Goal: Entertainment & Leisure: Consume media (video, audio)

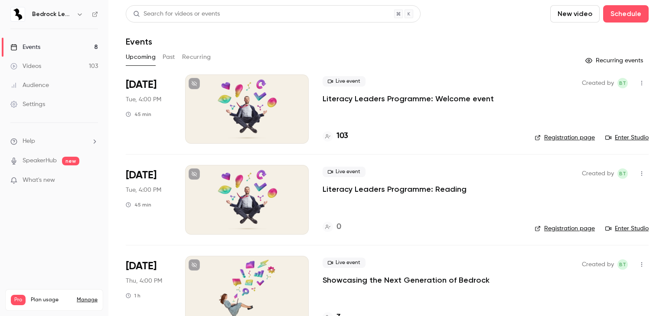
click at [62, 68] on link "Videos 103" at bounding box center [54, 66] width 108 height 19
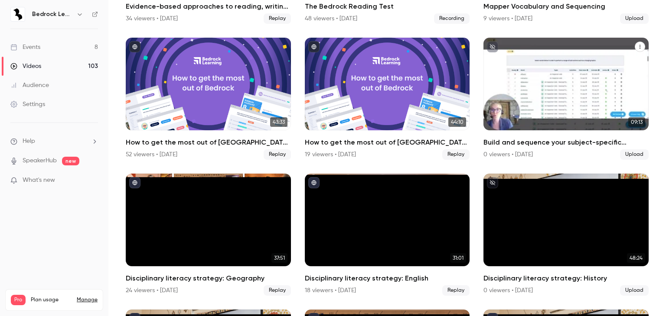
scroll to position [173, 0]
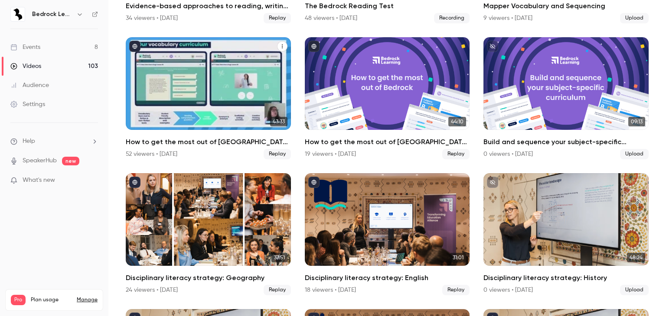
click at [218, 149] on div "52 viewers • [DATE] Replay" at bounding box center [208, 154] width 165 height 10
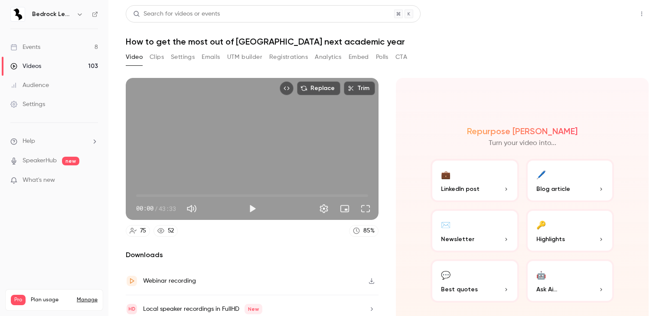
click at [609, 13] on button "Share" at bounding box center [610, 13] width 34 height 17
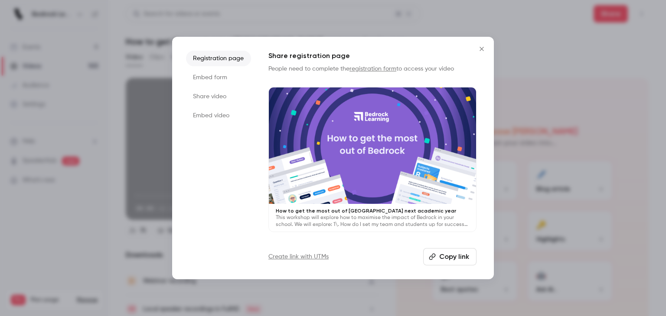
click at [452, 253] on button "Copy link" at bounding box center [449, 256] width 53 height 17
click at [484, 47] on icon "Close" at bounding box center [481, 49] width 10 height 7
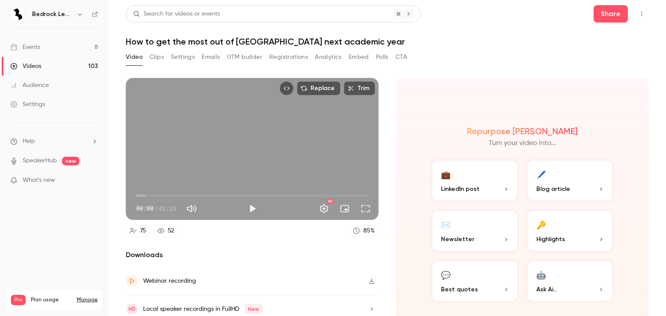
click at [239, 208] on div "00:00 / 43:33" at bounding box center [189, 209] width 107 height 14
click at [255, 206] on button "Play" at bounding box center [252, 208] width 17 height 17
click at [248, 208] on button "Pause" at bounding box center [252, 208] width 17 height 17
type input "***"
